Goal: Navigation & Orientation: Find specific page/section

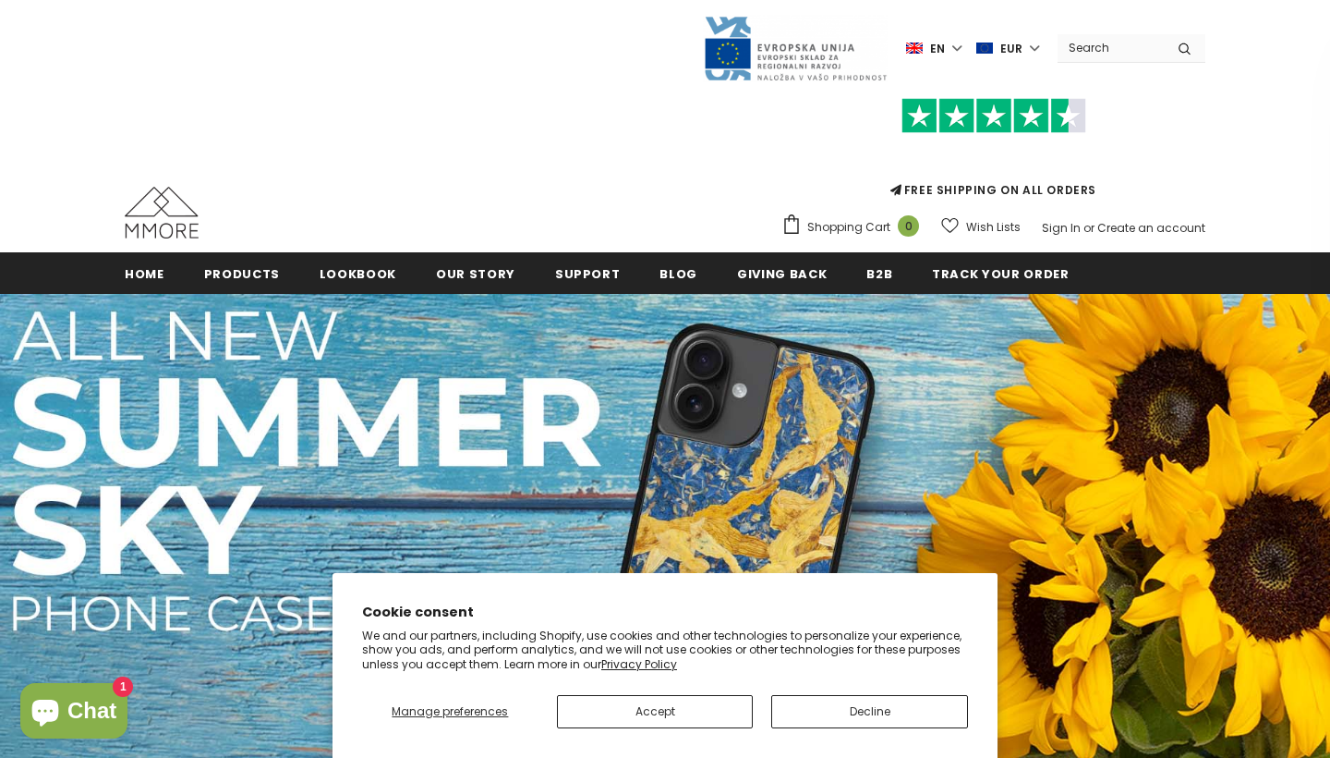
click at [730, 708] on button "Accept" at bounding box center [655, 711] width 197 height 33
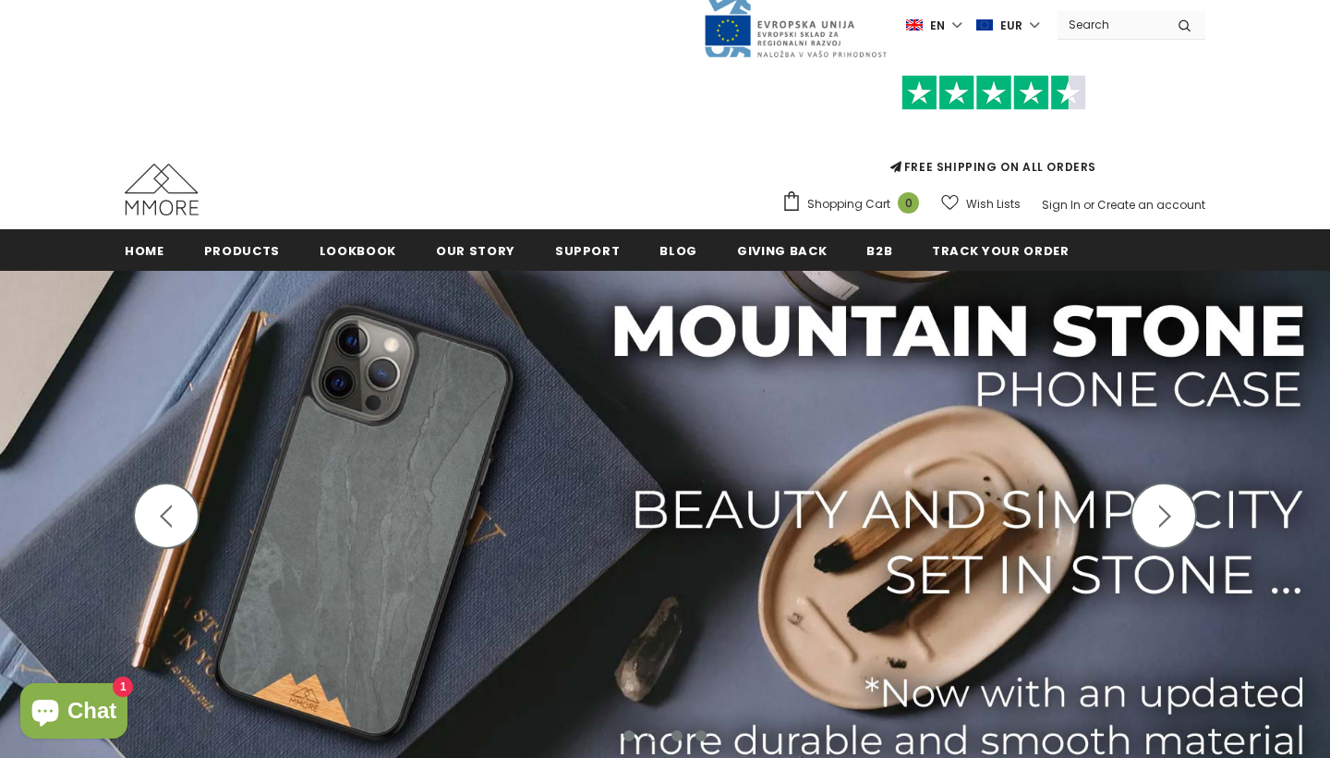
scroll to position [25, 0]
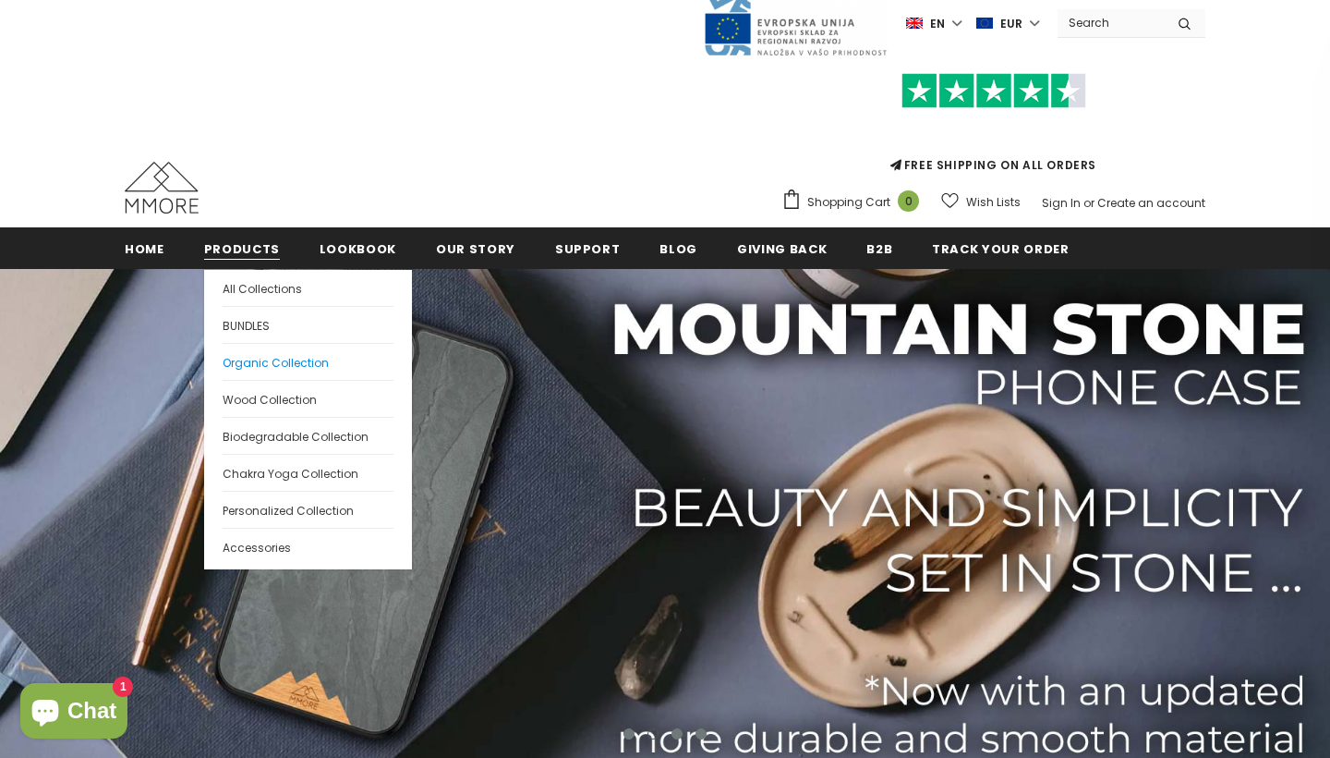
click at [250, 361] on span "Organic Collection" at bounding box center [276, 363] width 106 height 16
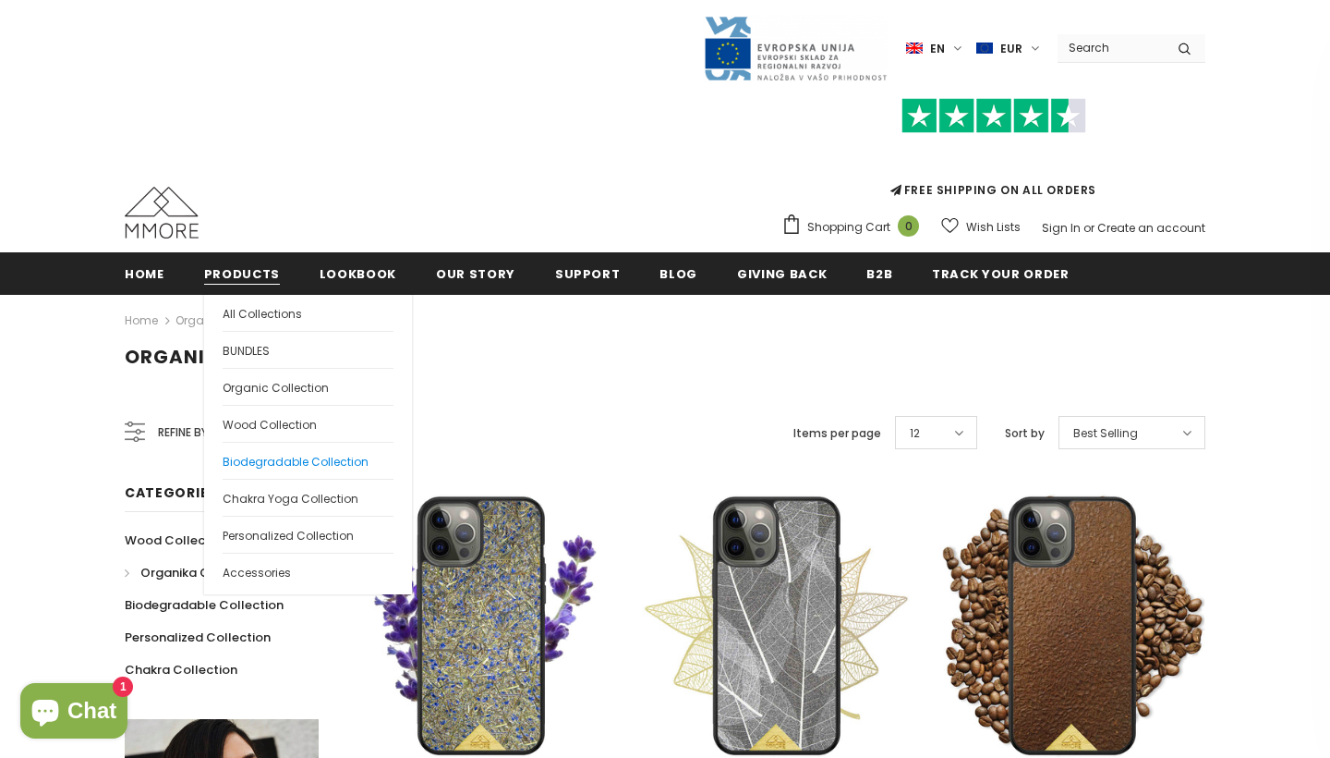
click at [271, 456] on span "Biodegradable Collection" at bounding box center [296, 462] width 146 height 16
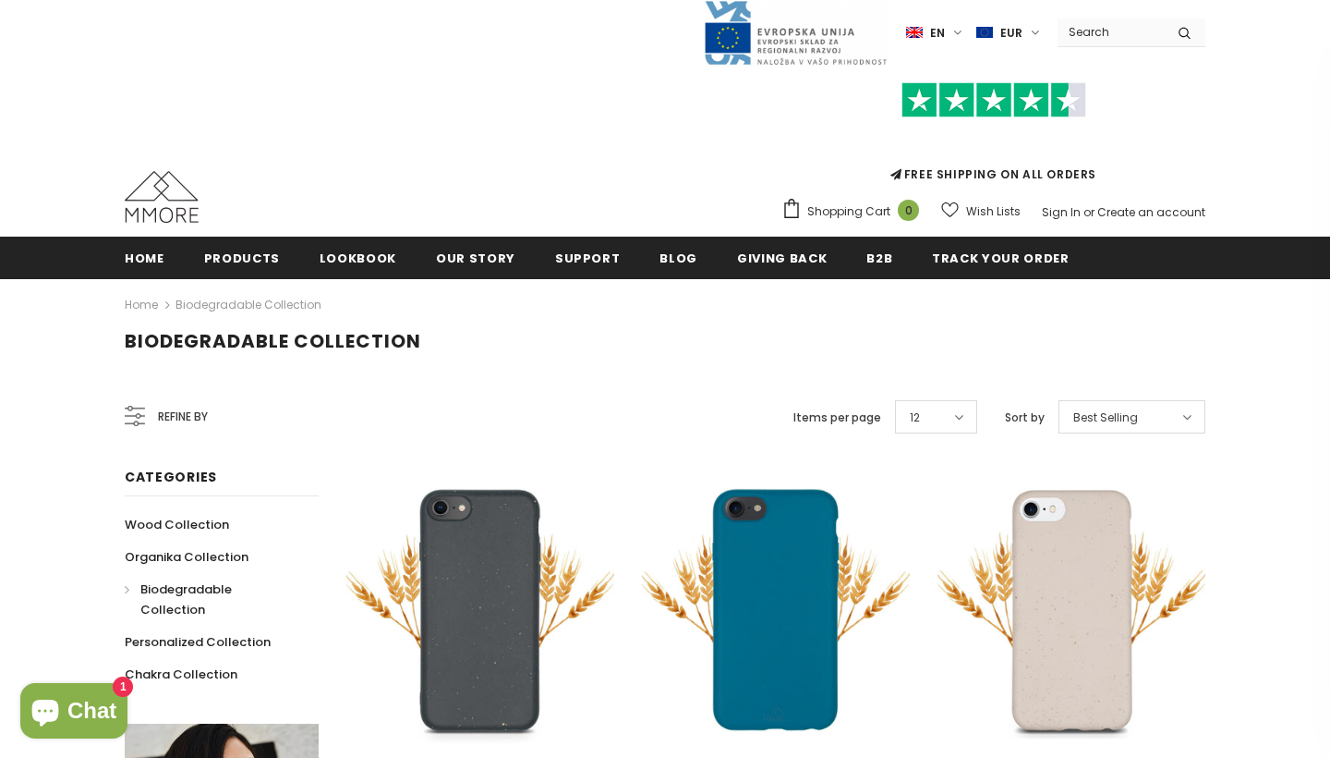
scroll to position [177, 0]
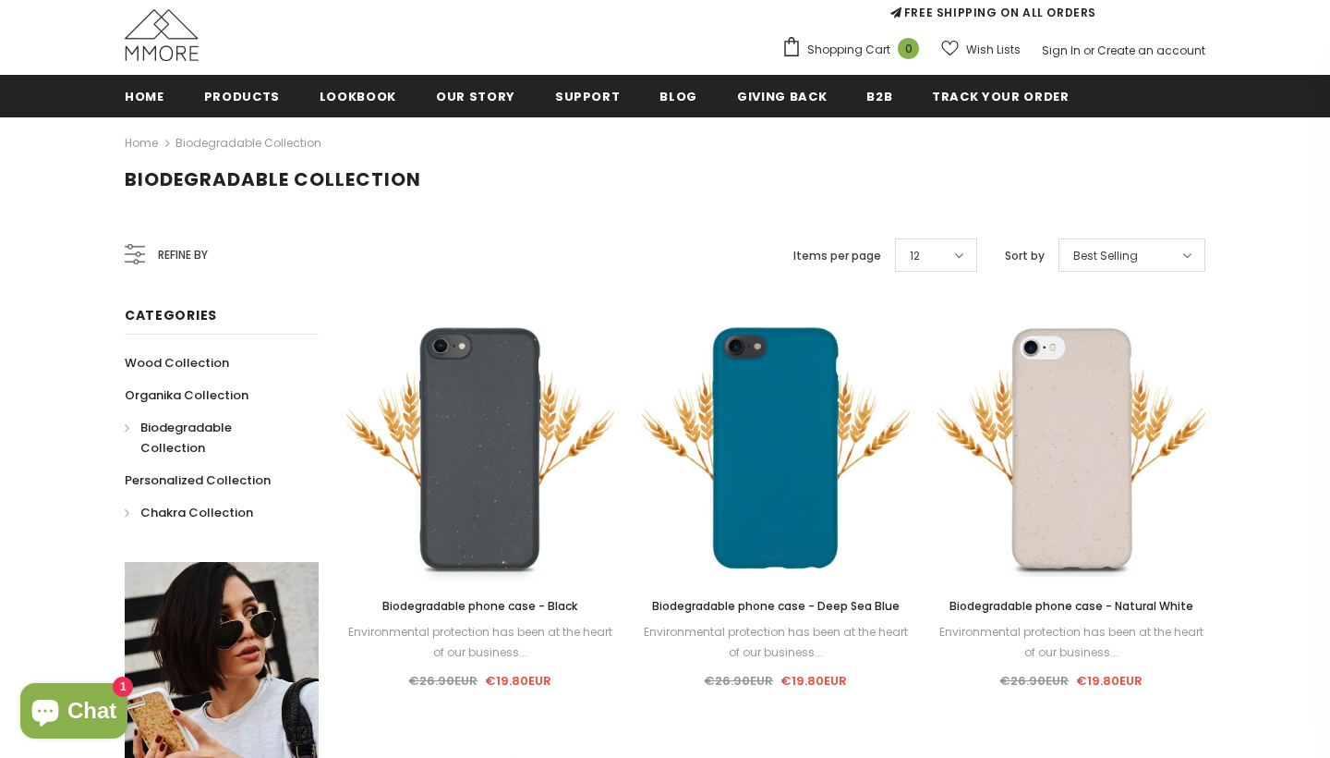
click at [196, 504] on span "Chakra Collection" at bounding box center [196, 513] width 113 height 18
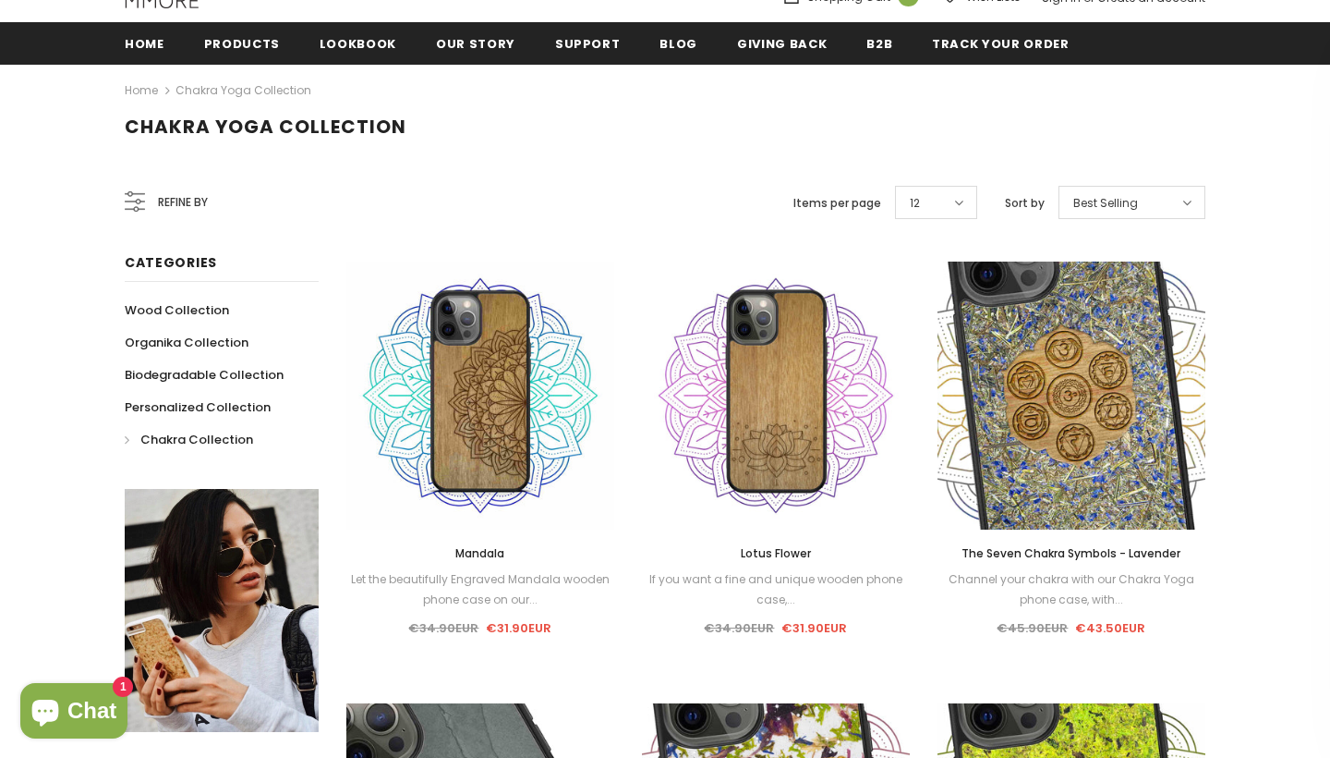
scroll to position [260, 0]
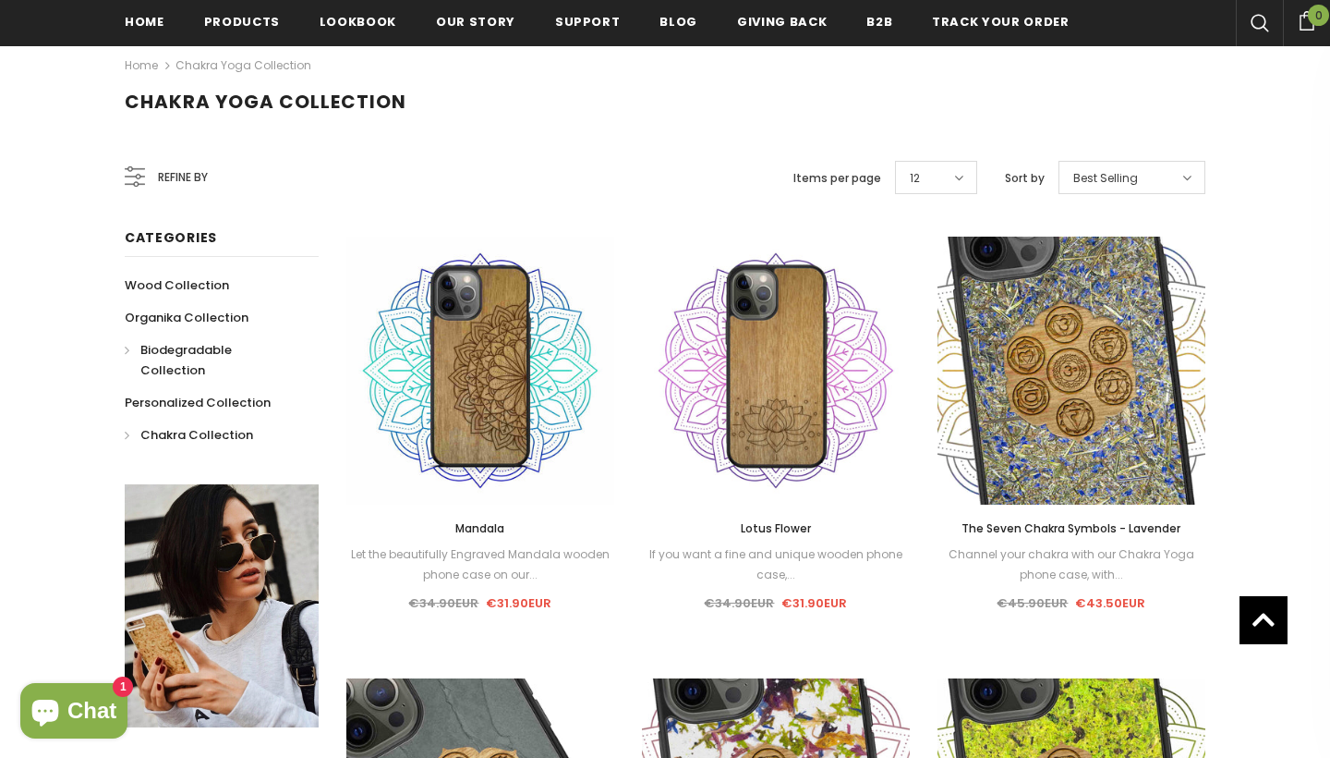
click at [193, 294] on span "Wood Collection" at bounding box center [177, 285] width 104 height 18
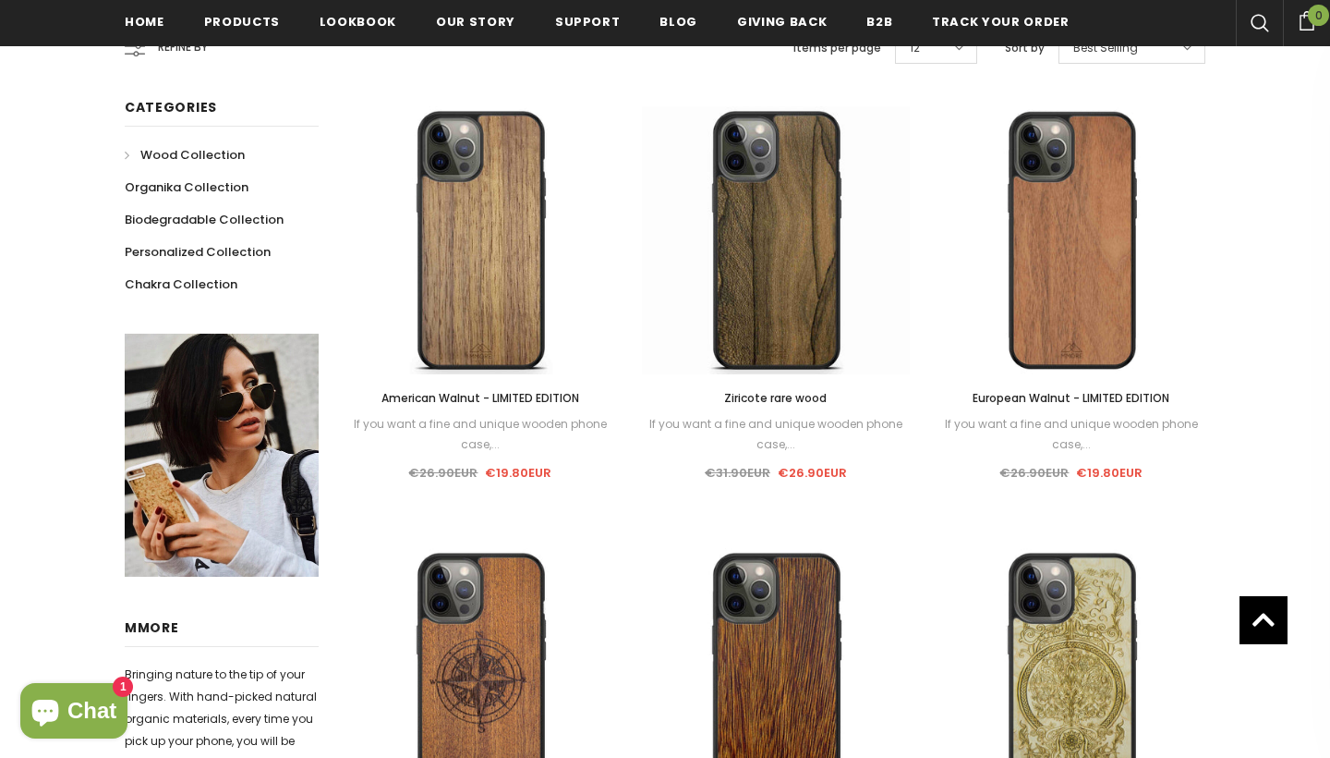
scroll to position [749, 0]
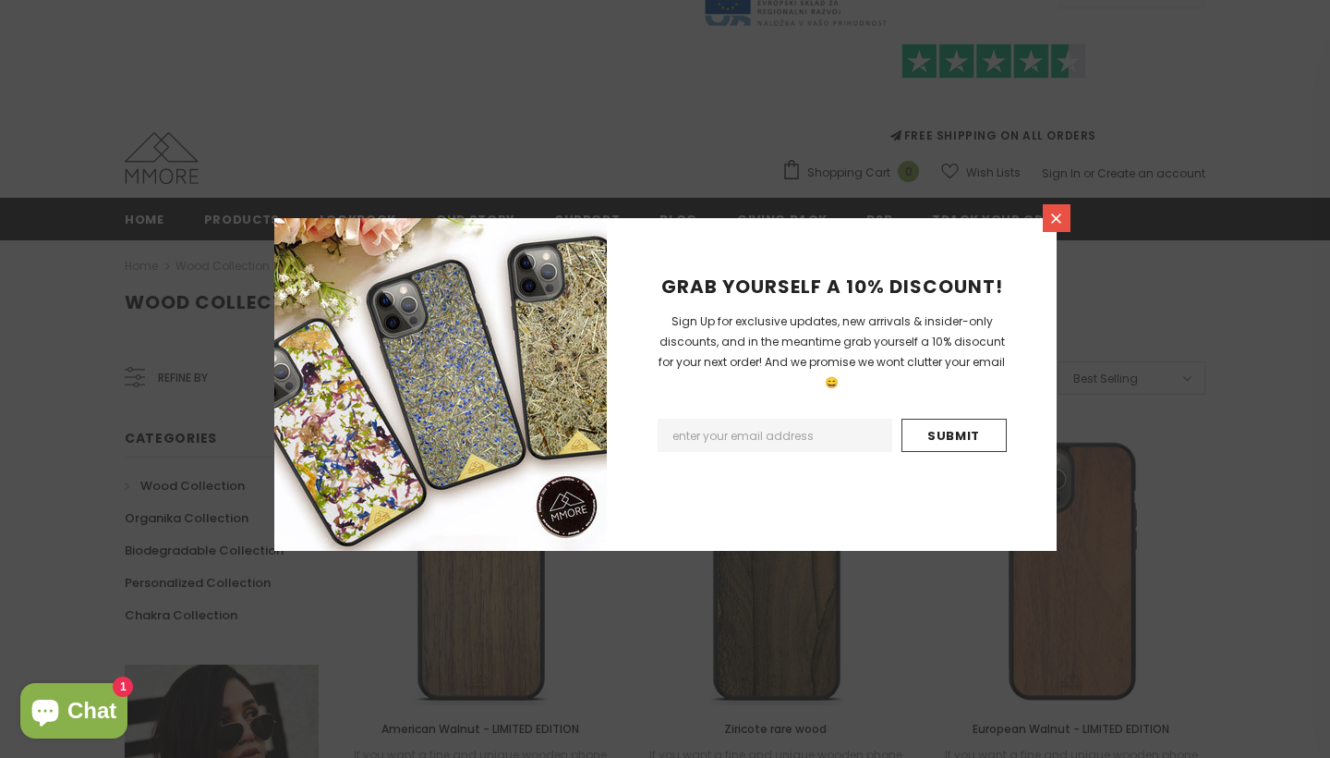
click at [1056, 222] on icon at bounding box center [1057, 219] width 16 height 16
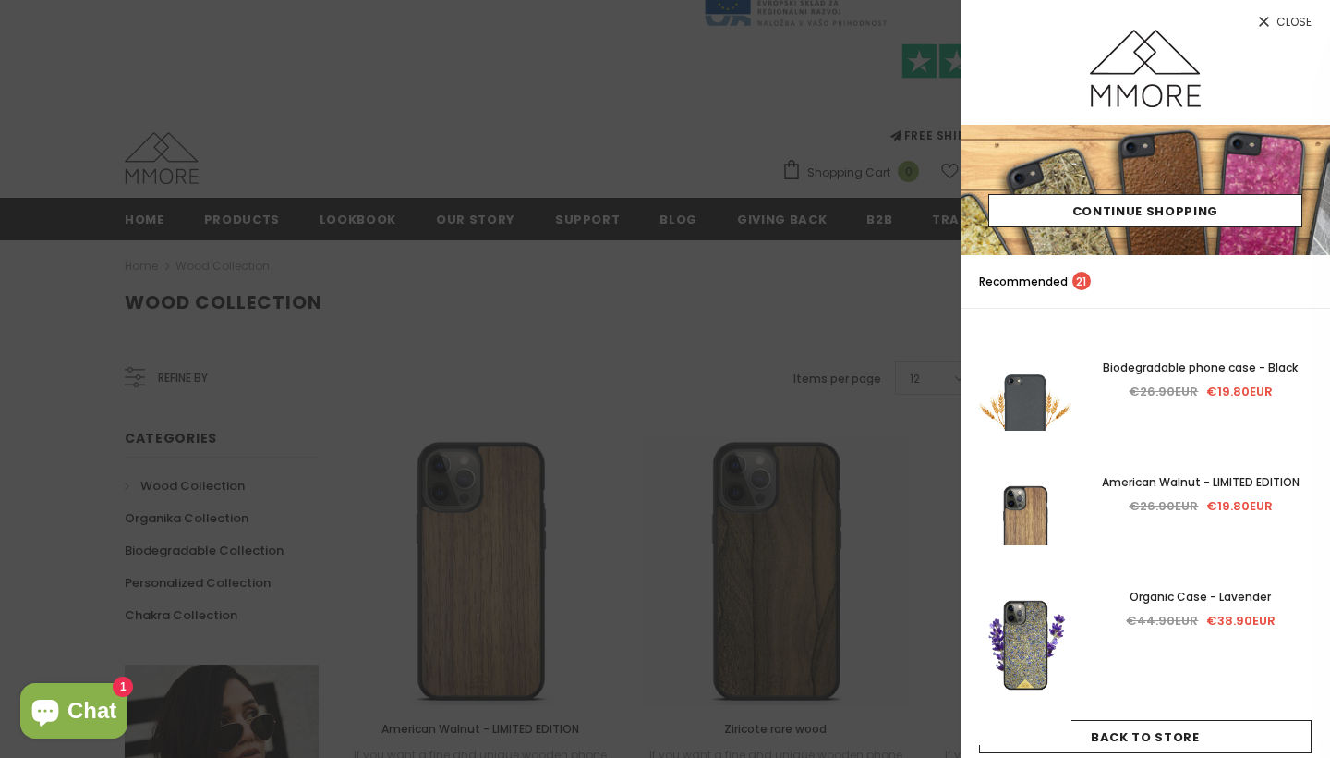
click at [659, 260] on div at bounding box center [665, 379] width 1330 height 758
click at [1270, 22] on icon at bounding box center [1265, 22] width 16 height 16
